Goal: Information Seeking & Learning: Learn about a topic

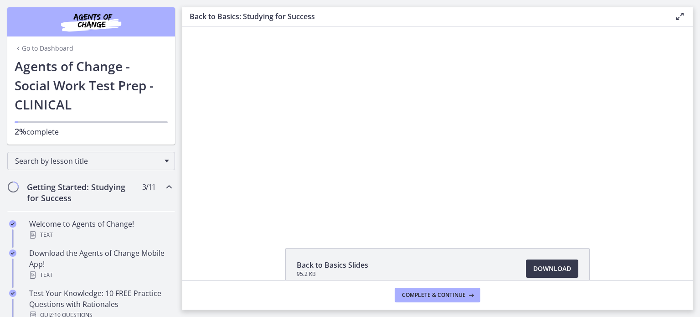
drag, startPoint x: 699, startPoint y: 295, endPoint x: 699, endPoint y: 8, distance: 287.0
click at [699, 202] on main "Back to Basics: Studying for Success Enable fullscreen Back to Basics Slides 95…" at bounding box center [441, 158] width 518 height 317
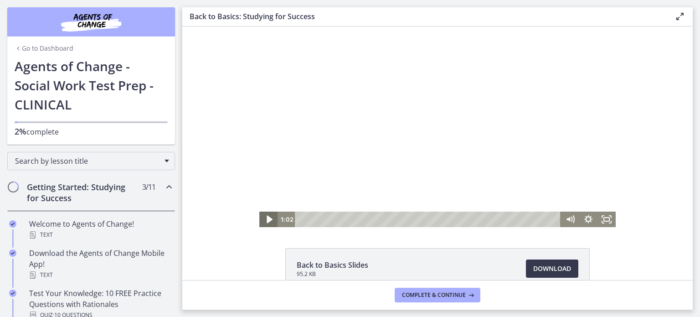
click at [267, 217] on icon "Play Video" at bounding box center [269, 219] width 5 height 8
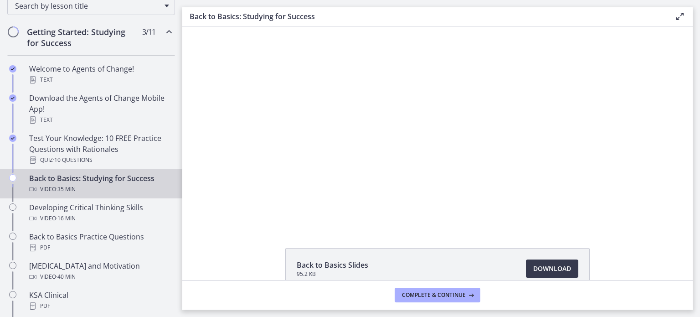
scroll to position [166, 0]
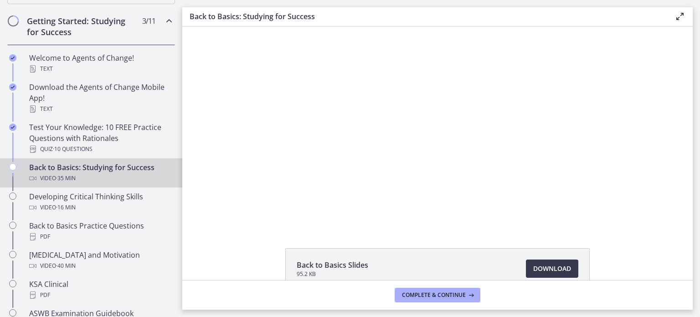
drag, startPoint x: 180, startPoint y: 71, endPoint x: 0, endPoint y: 89, distance: 180.9
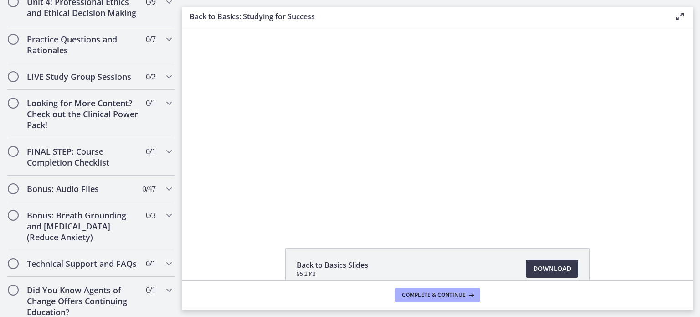
scroll to position [804, 0]
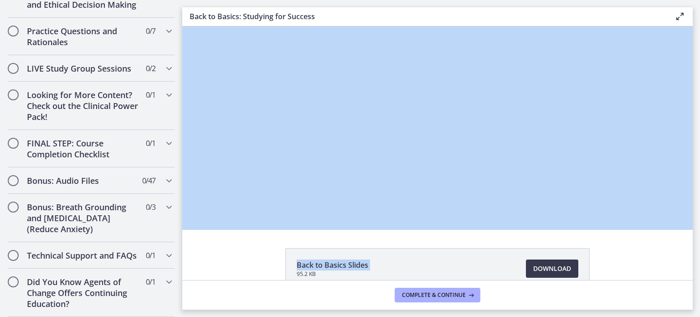
drag, startPoint x: 184, startPoint y: 266, endPoint x: 174, endPoint y: 203, distance: 63.3
click at [180, 201] on div "Go to Dashboard Go to Dashboard Agents of Change - Social Work Test Prep - CLIN…" at bounding box center [350, 158] width 700 height 317
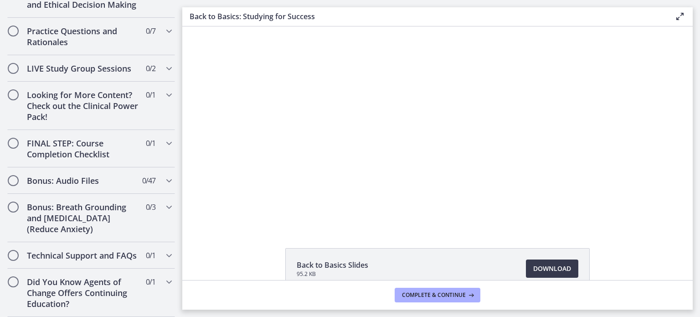
click at [210, 168] on div "Click for sound @keyframes VOLUME_SMALL_WAVE_FLASH { 0% { opacity: 0; } 33% { o…" at bounding box center [437, 126] width 510 height 200
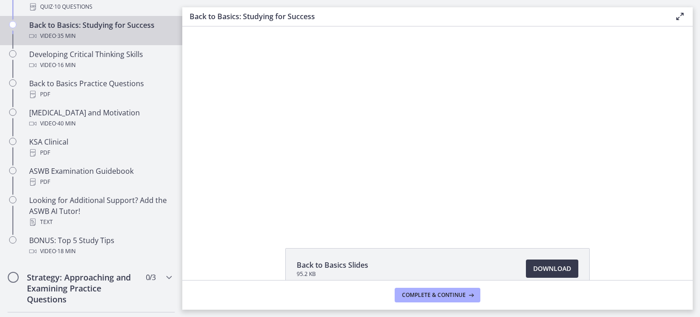
scroll to position [227, 0]
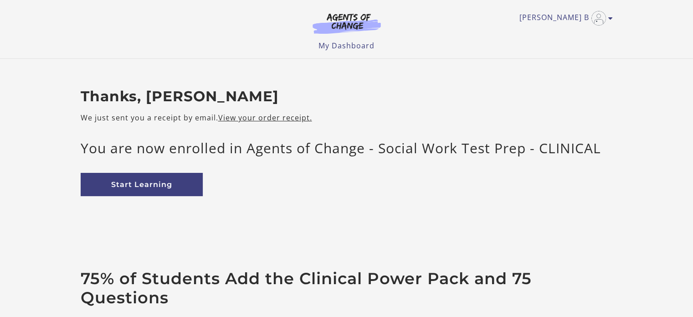
click at [149, 197] on div "Thanks, [PERSON_NAME] We just sent you a receipt by email. View your order rece…" at bounding box center [346, 149] width 547 height 123
click at [152, 188] on link "Start Learning" at bounding box center [142, 184] width 122 height 23
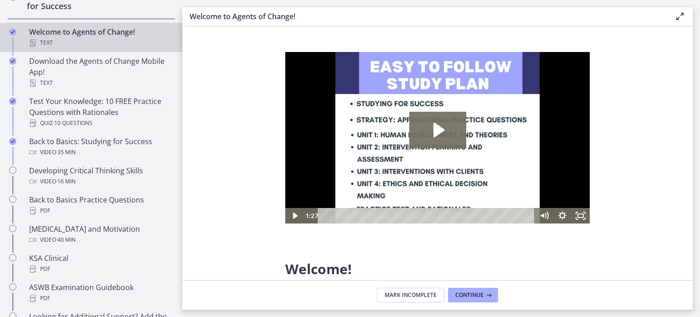
scroll to position [193, 0]
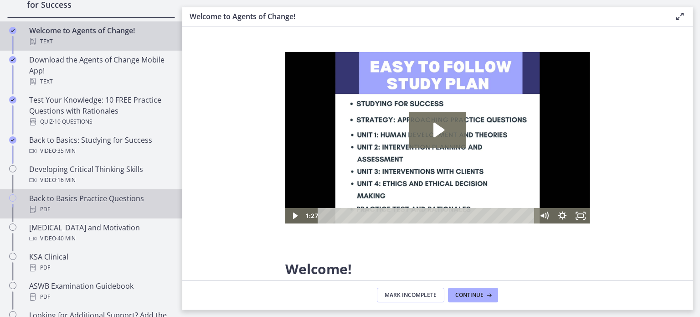
click at [13, 197] on icon "Chapters" at bounding box center [12, 197] width 7 height 7
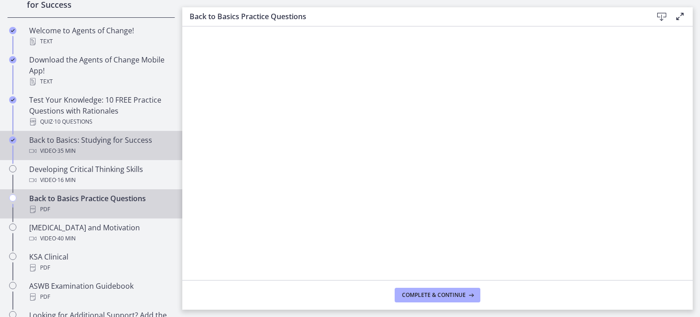
click at [57, 140] on div "Back to Basics: Studying for Success Video · 35 min" at bounding box center [100, 145] width 142 height 22
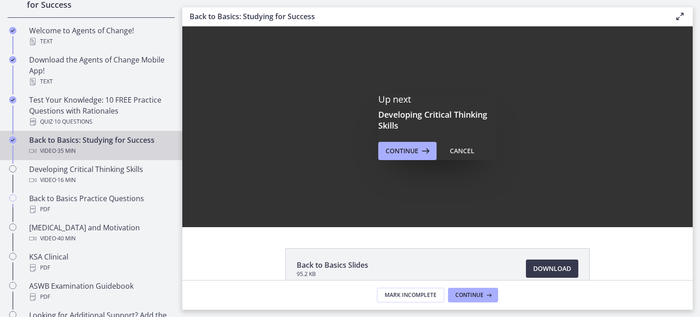
scroll to position [97, 0]
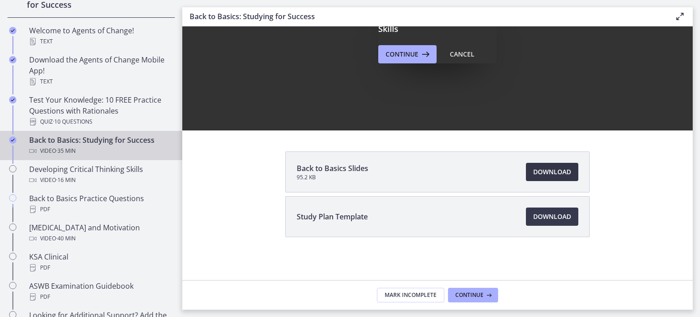
click at [558, 171] on span "Download Opens in a new window" at bounding box center [552, 171] width 38 height 11
click at [571, 213] on link "Download Opens in a new window" at bounding box center [552, 216] width 52 height 18
click at [428, 291] on span "Mark Incomplete" at bounding box center [411, 294] width 52 height 7
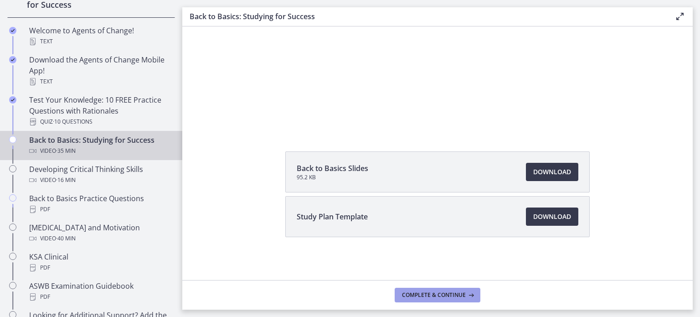
click at [446, 294] on span "Complete & continue" at bounding box center [434, 294] width 64 height 7
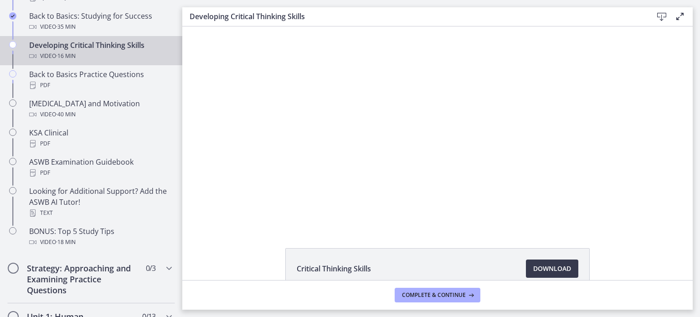
scroll to position [277, 0]
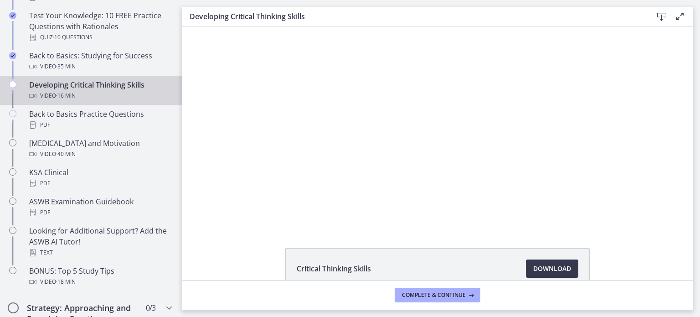
drag, startPoint x: 177, startPoint y: 122, endPoint x: 6, endPoint y: 118, distance: 171.3
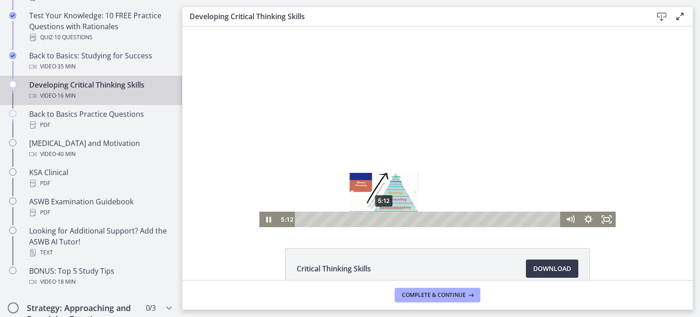
drag, startPoint x: 387, startPoint y: 219, endPoint x: 380, endPoint y: 220, distance: 6.4
click at [381, 220] on div "Playbar" at bounding box center [383, 218] width 5 height 5
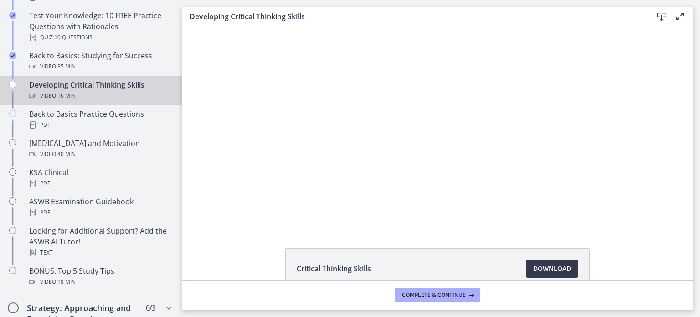
click at [456, 262] on li "Critical Thinking Skills Download Opens in a new window" at bounding box center [437, 268] width 304 height 41
click at [338, 162] on div at bounding box center [437, 126] width 356 height 200
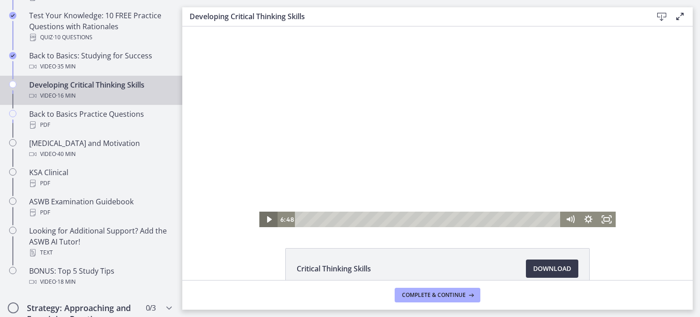
click at [267, 220] on icon "Play Video" at bounding box center [269, 219] width 5 height 6
click at [267, 220] on icon "Pause" at bounding box center [269, 219] width 6 height 7
click at [267, 222] on icon "Play Video" at bounding box center [269, 219] width 5 height 6
drag, startPoint x: 432, startPoint y: 217, endPoint x: 417, endPoint y: 219, distance: 14.8
click at [418, 219] on div "Playbar" at bounding box center [420, 218] width 5 height 5
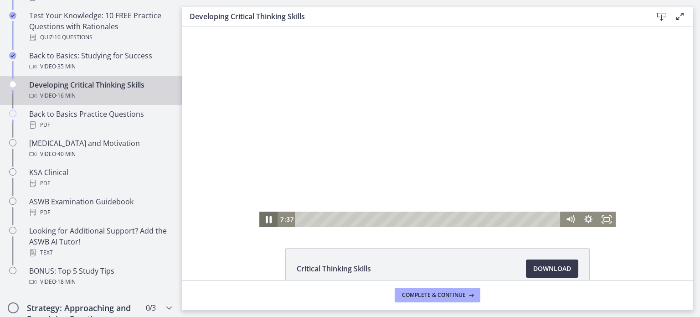
click at [266, 217] on icon "Pause" at bounding box center [269, 219] width 6 height 7
click at [267, 219] on icon "Play Video" at bounding box center [269, 219] width 5 height 8
click at [266, 221] on icon "Pause" at bounding box center [269, 219] width 6 height 7
click at [267, 218] on icon "Play Video" at bounding box center [269, 219] width 5 height 8
click at [266, 218] on icon "Pause" at bounding box center [269, 219] width 6 height 7
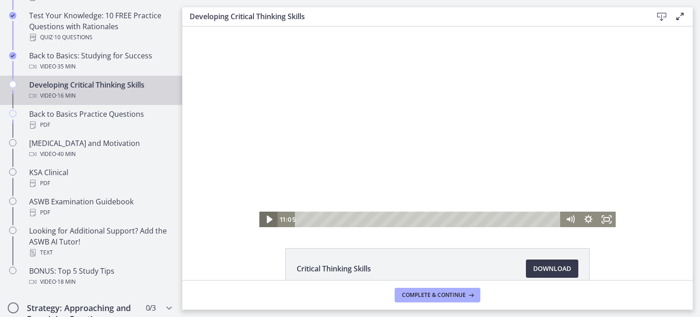
click at [267, 219] on icon "Play Video" at bounding box center [269, 219] width 5 height 8
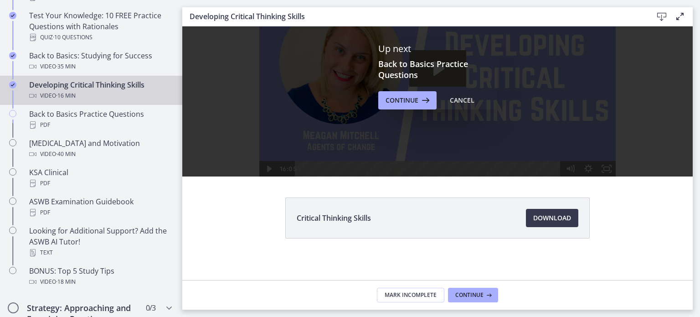
scroll to position [0, 0]
click at [401, 98] on span "Continue" at bounding box center [401, 100] width 33 height 11
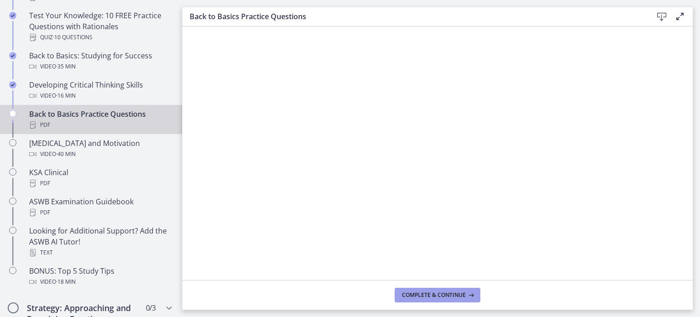
click at [437, 292] on span "Complete & continue" at bounding box center [434, 294] width 64 height 7
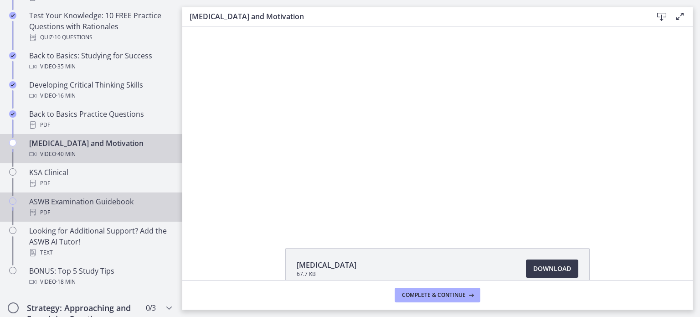
click at [15, 198] on icon "Chapters" at bounding box center [12, 200] width 7 height 7
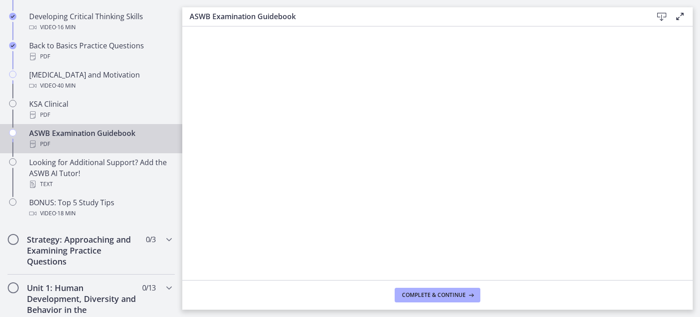
scroll to position [354, 0]
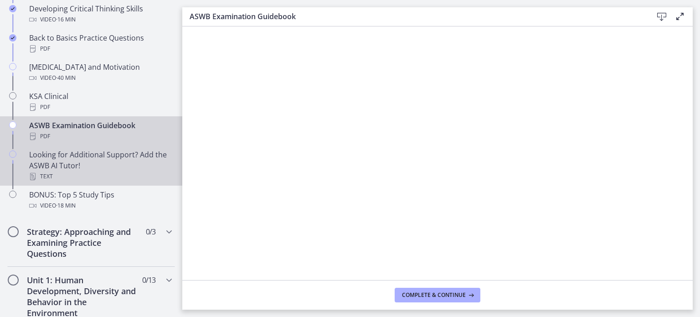
click at [53, 161] on div "Looking for Additional Support? Add the ASWB AI Tutor! Text" at bounding box center [100, 165] width 142 height 33
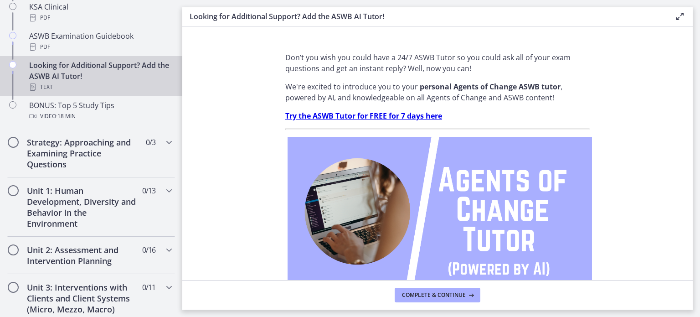
scroll to position [444, 0]
click at [11, 188] on span "Chapters" at bounding box center [13, 189] width 9 height 9
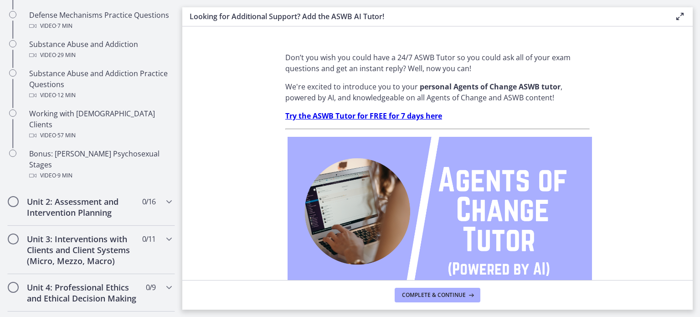
scroll to position [587, 0]
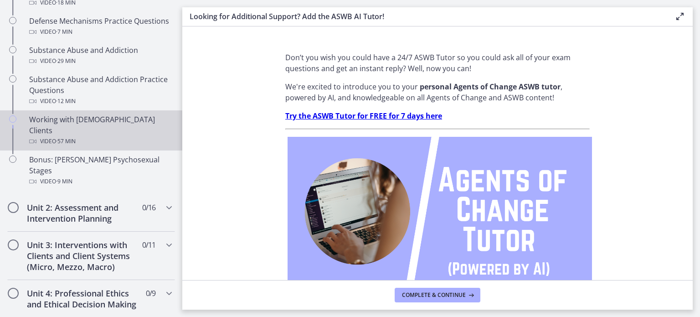
click at [73, 121] on div "Working with LGBTQ+ Clients Video · 57 min" at bounding box center [100, 130] width 142 height 33
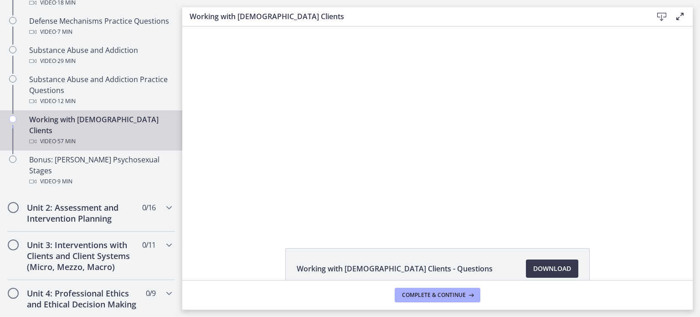
drag, startPoint x: 691, startPoint y: 77, endPoint x: 501, endPoint y: 15, distance: 199.4
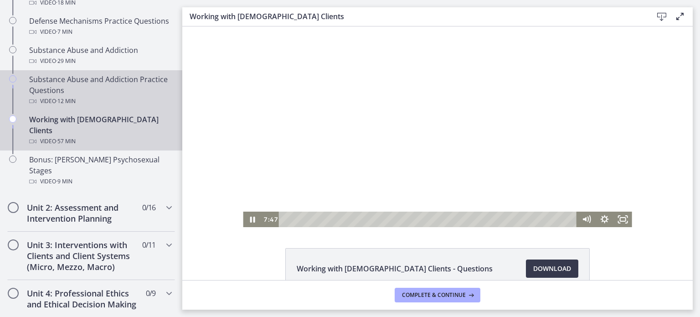
click at [37, 78] on div "Substance Abuse and Addiction Practice Questions Video · 12 min" at bounding box center [100, 90] width 142 height 33
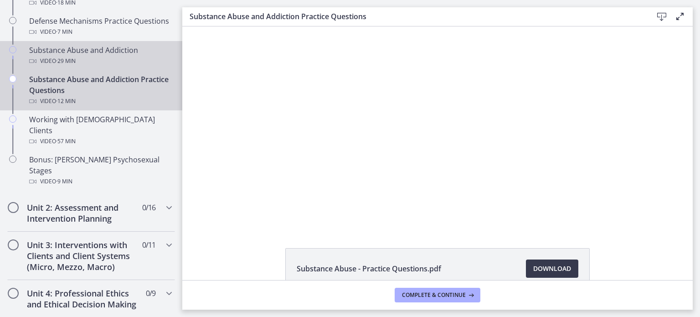
click at [32, 51] on div "Substance Abuse and Addiction Video · 29 min" at bounding box center [100, 56] width 142 height 22
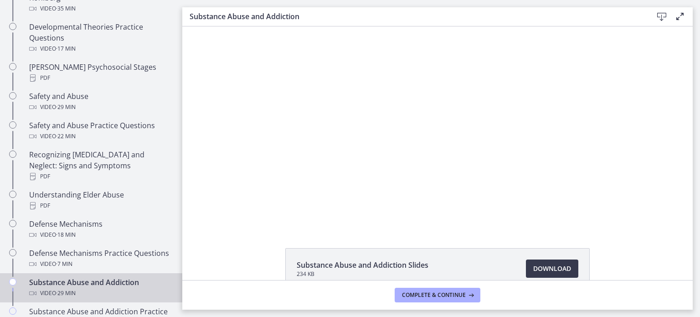
scroll to position [359, 0]
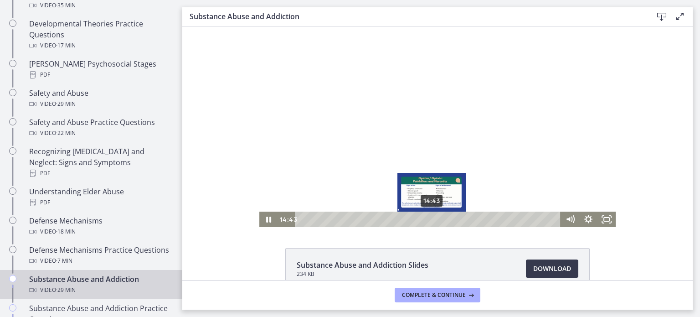
drag, startPoint x: 409, startPoint y: 217, endPoint x: 428, endPoint y: 220, distance: 19.4
click at [429, 220] on div "Playbar" at bounding box center [431, 218] width 5 height 5
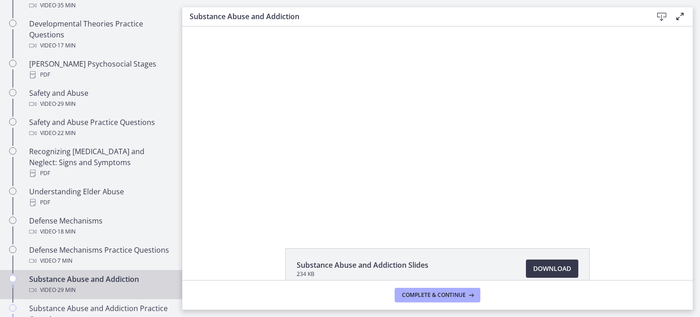
click at [422, 227] on div "Substance Abuse and Addiction Slides 234 KB Download Opens in a new window" at bounding box center [437, 152] width 510 height 253
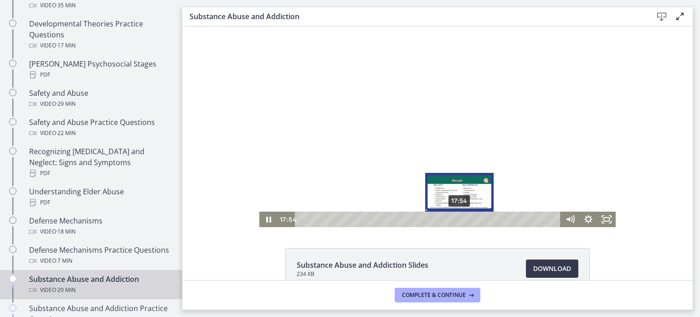
drag, startPoint x: 429, startPoint y: 216, endPoint x: 456, endPoint y: 220, distance: 28.0
click at [457, 220] on div "Playbar" at bounding box center [459, 218] width 5 height 5
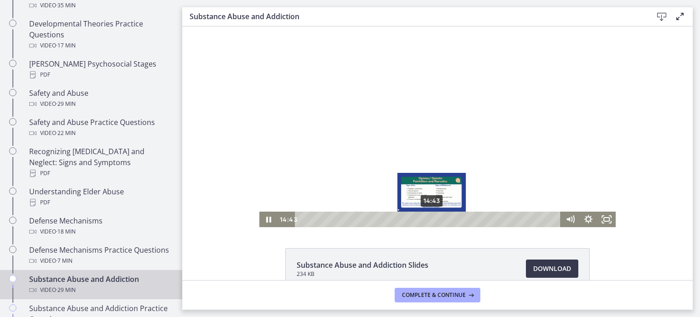
click at [428, 226] on div "14:43" at bounding box center [429, 218] width 255 height 15
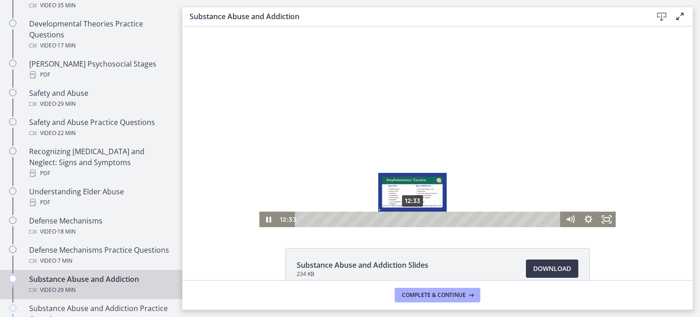
drag, startPoint x: 455, startPoint y: 221, endPoint x: 408, endPoint y: 221, distance: 46.5
click at [409, 221] on div "12:33" at bounding box center [429, 218] width 255 height 15
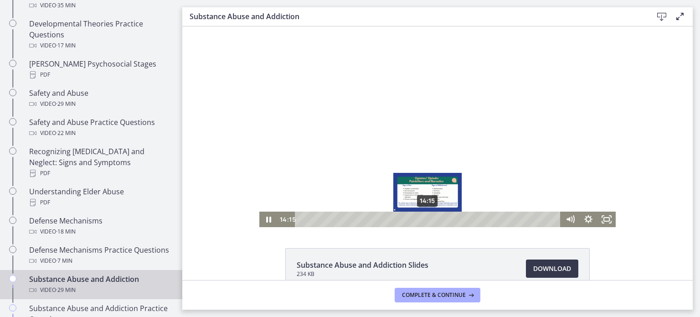
click at [424, 218] on div "14:15" at bounding box center [429, 218] width 255 height 15
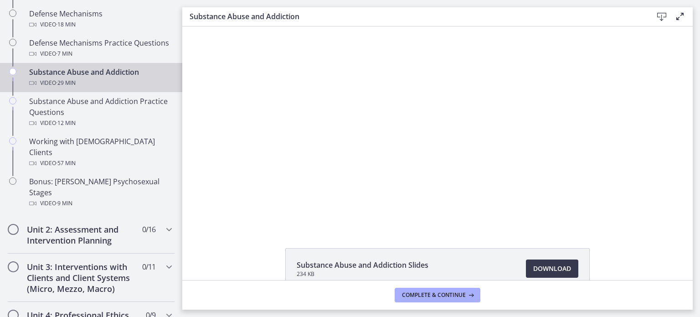
scroll to position [566, 0]
drag, startPoint x: 181, startPoint y: 149, endPoint x: 13, endPoint y: 174, distance: 169.6
click at [538, 268] on span "Download Opens in a new window" at bounding box center [552, 268] width 38 height 11
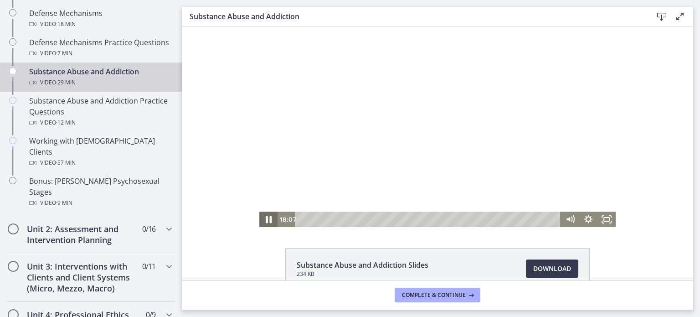
click at [267, 216] on icon "Pause" at bounding box center [268, 219] width 22 height 19
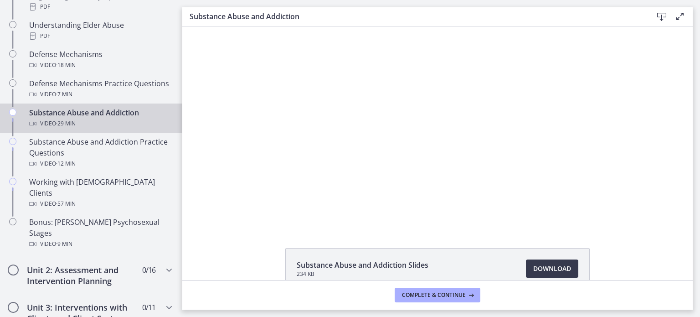
scroll to position [538, 0]
